Goal: Check status: Check status

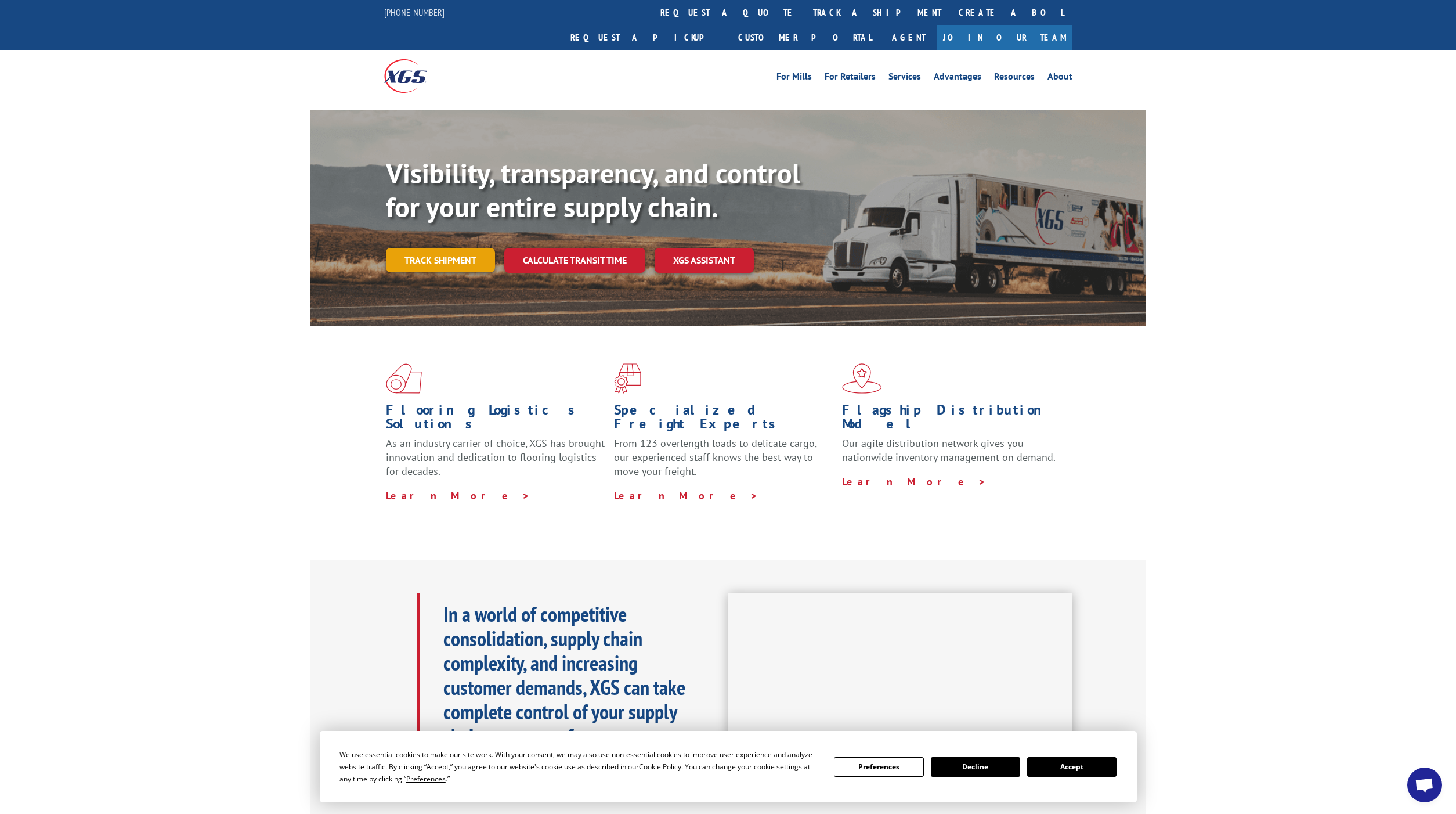
click at [442, 248] on link "Track shipment" at bounding box center [440, 260] width 109 height 24
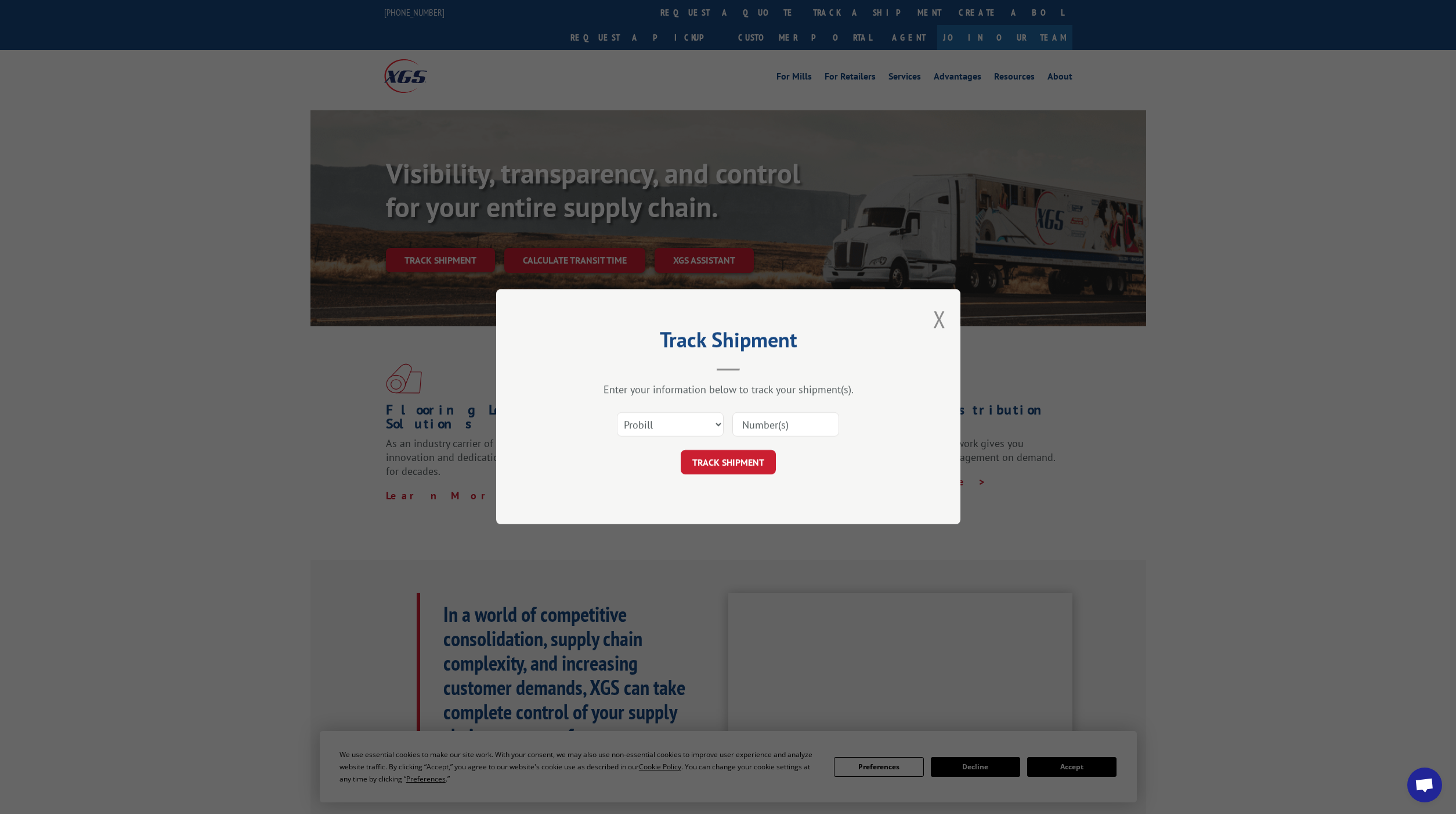
drag, startPoint x: 749, startPoint y: 424, endPoint x: 965, endPoint y: 414, distance: 216.2
click at [963, 414] on div "Track Shipment Enter your information below to track your shipment(s). Select c…" at bounding box center [728, 407] width 1456 height 814
paste input "5270340"
type input "5270340"
click at [720, 460] on button "TRACK SHIPMENT" at bounding box center [728, 462] width 95 height 24
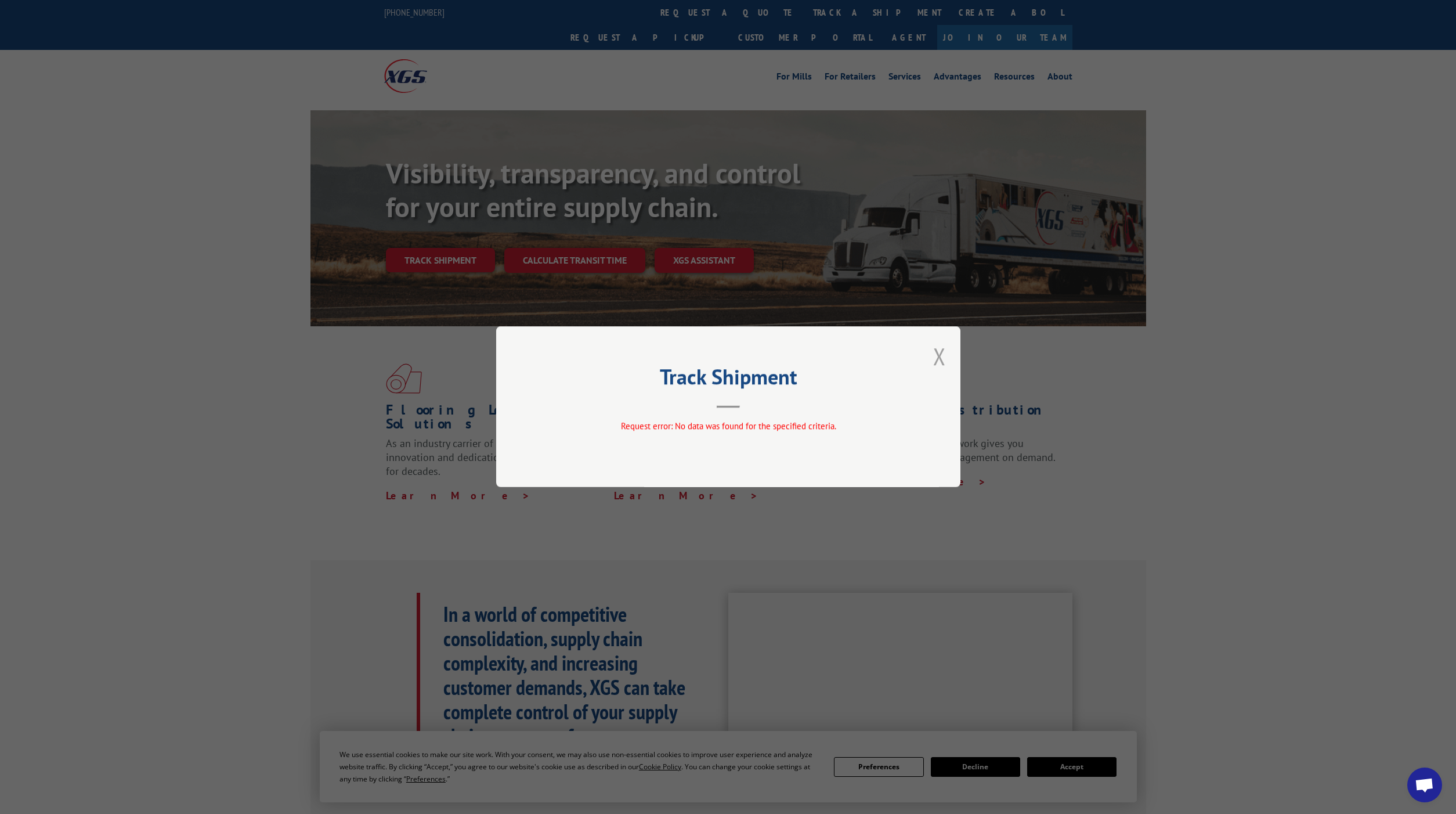
click at [940, 354] on button "Close modal" at bounding box center [939, 356] width 13 height 31
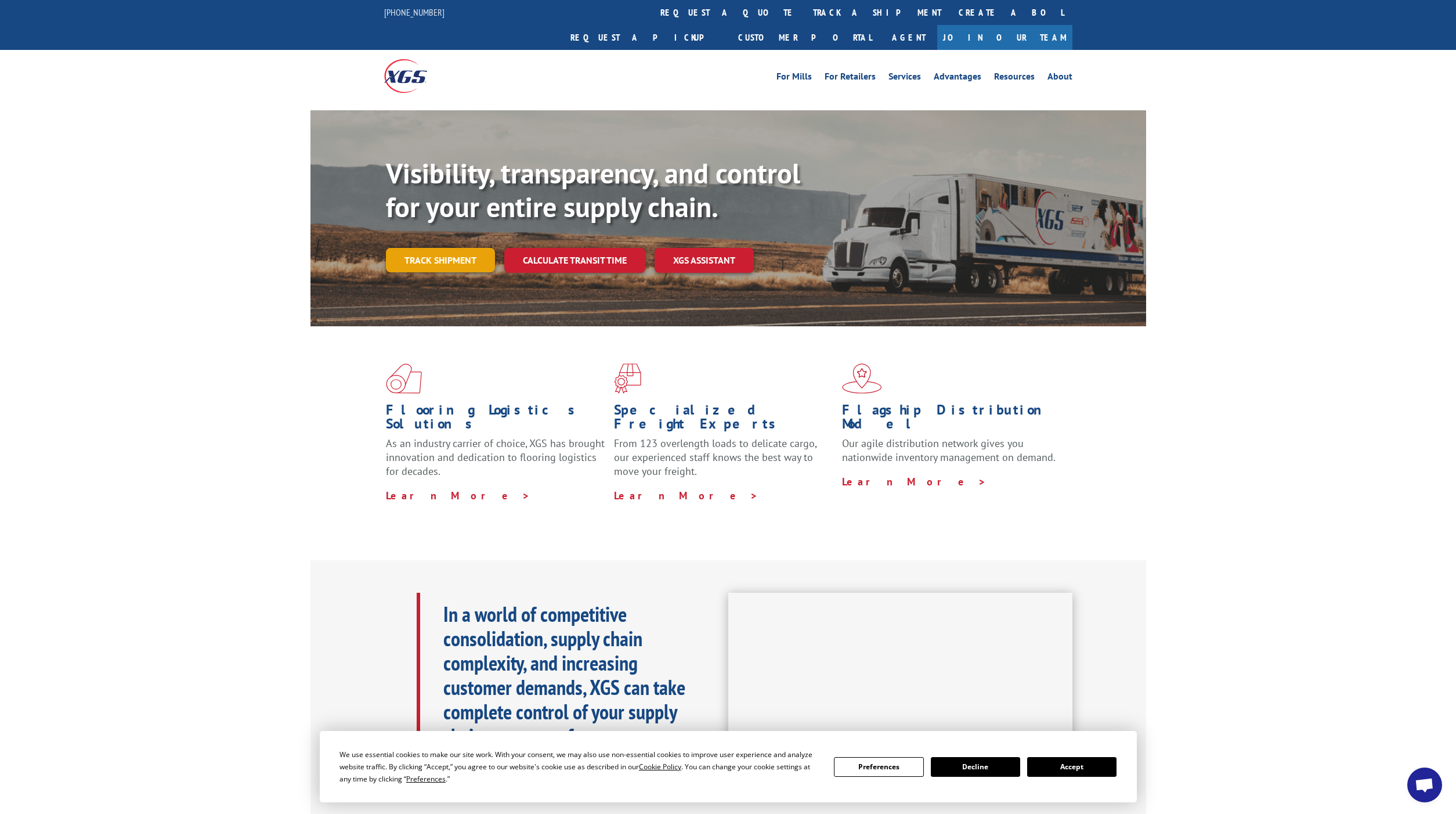
click at [442, 248] on link "Track shipment" at bounding box center [440, 260] width 109 height 24
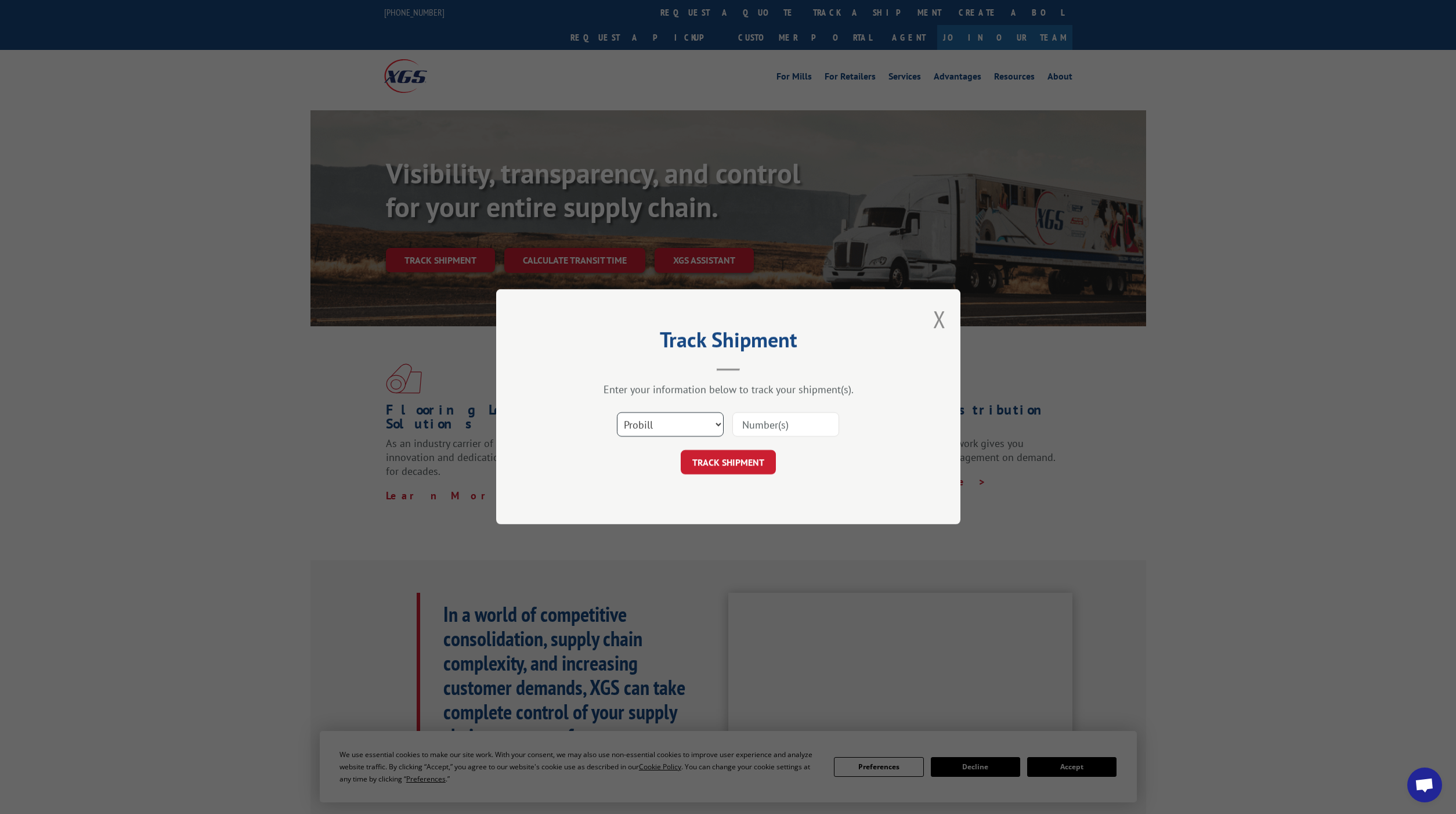
click at [686, 429] on select "Select category... Probill BOL PO" at bounding box center [670, 425] width 107 height 24
select select "bol"
click at [617, 413] on select "Select category... Probill BOL PO" at bounding box center [670, 425] width 107 height 24
click at [751, 427] on input at bounding box center [785, 425] width 107 height 24
paste input "5270340"
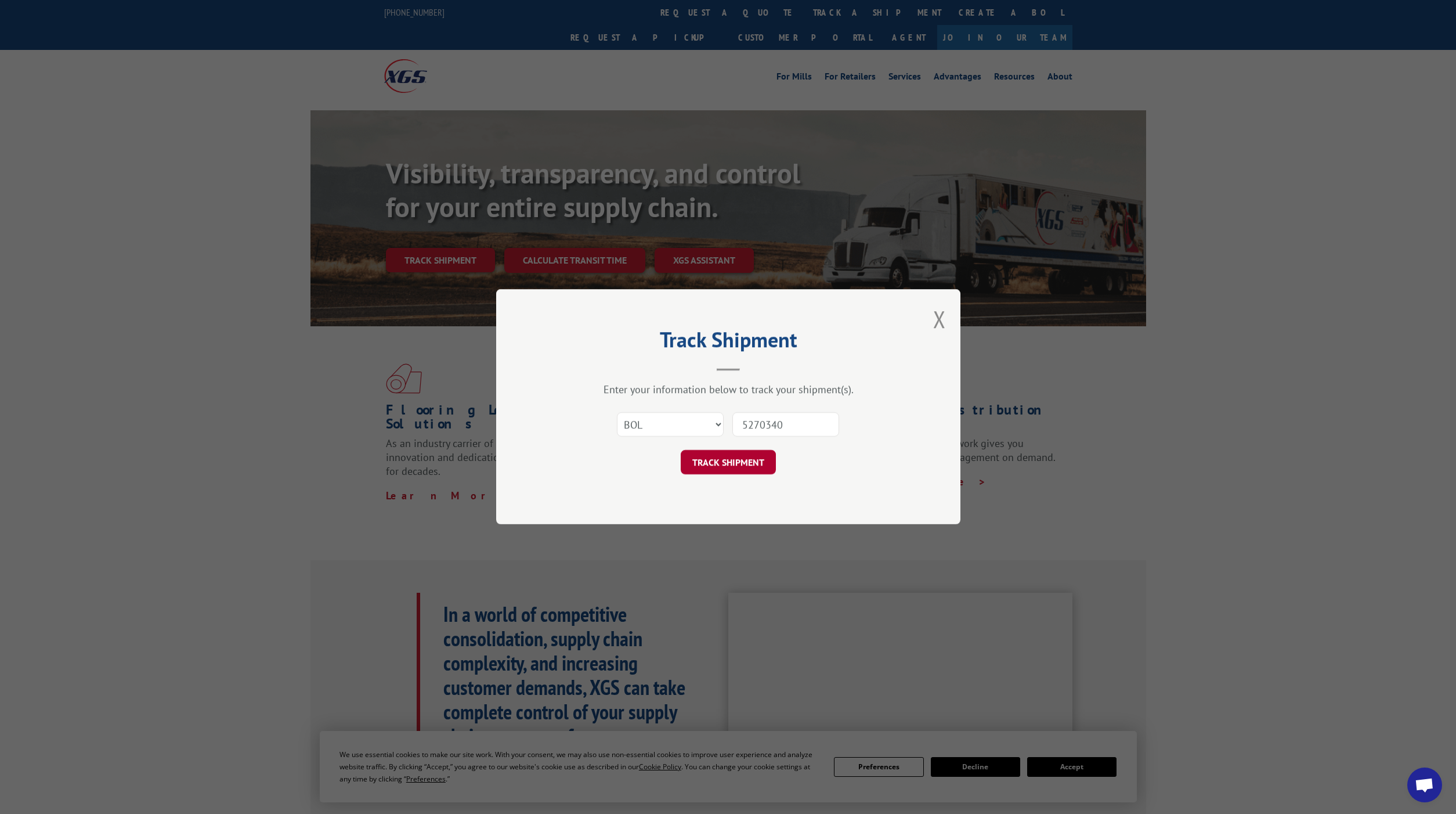
type input "5270340"
click at [743, 472] on button "TRACK SHIPMENT" at bounding box center [728, 462] width 95 height 24
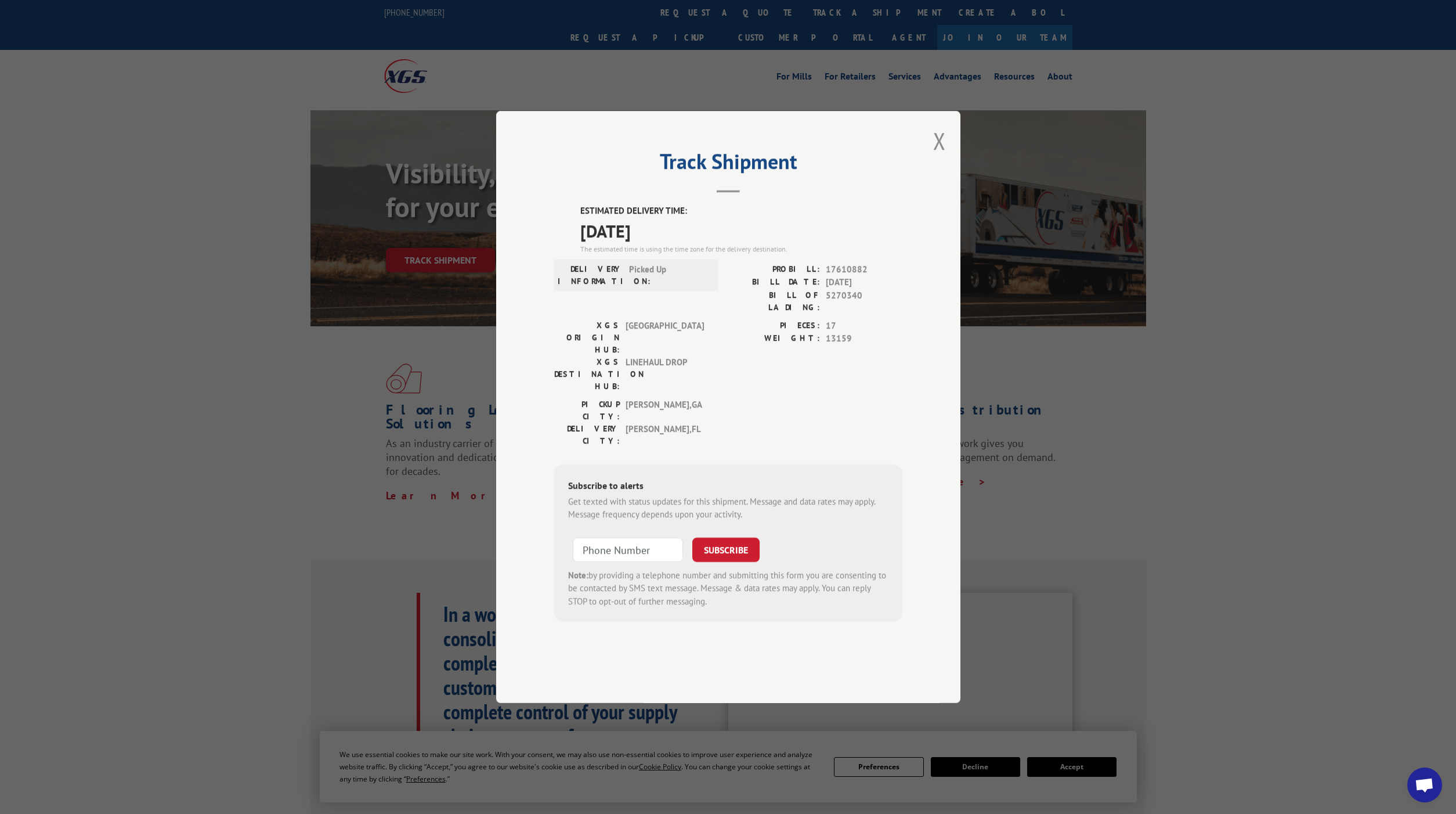
click at [938, 156] on button "Close modal" at bounding box center [939, 140] width 13 height 31
